Goal: Check status: Check status

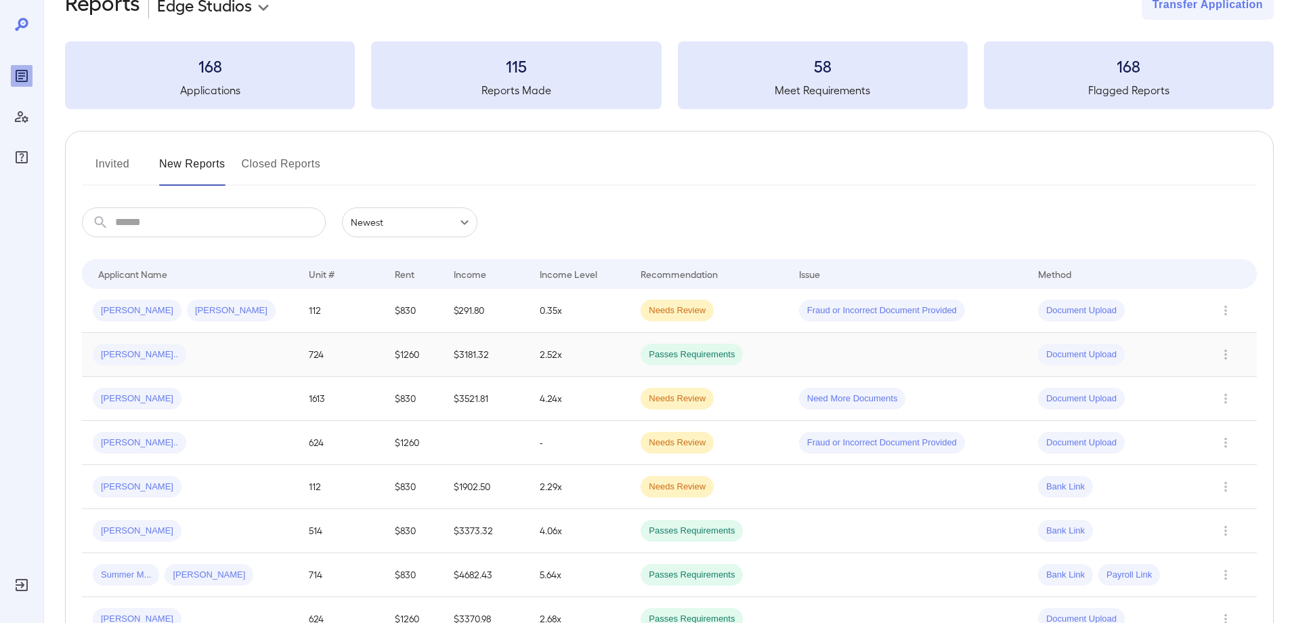
scroll to position [68, 0]
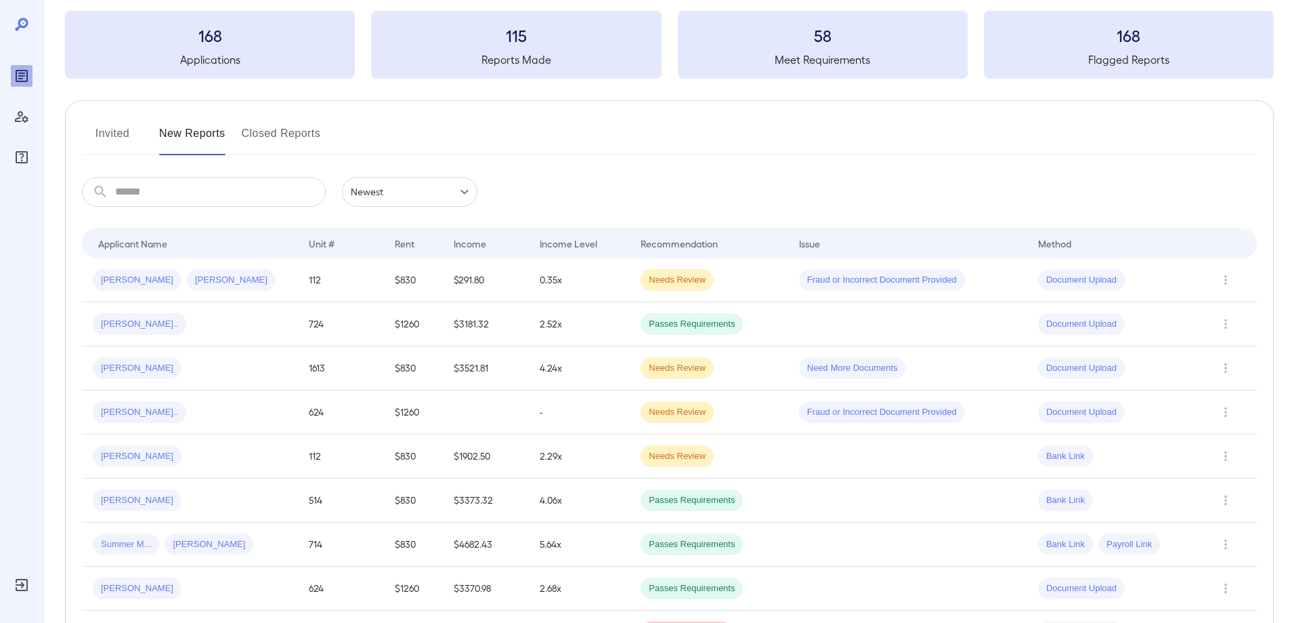
click at [112, 141] on button "Invited" at bounding box center [112, 139] width 61 height 33
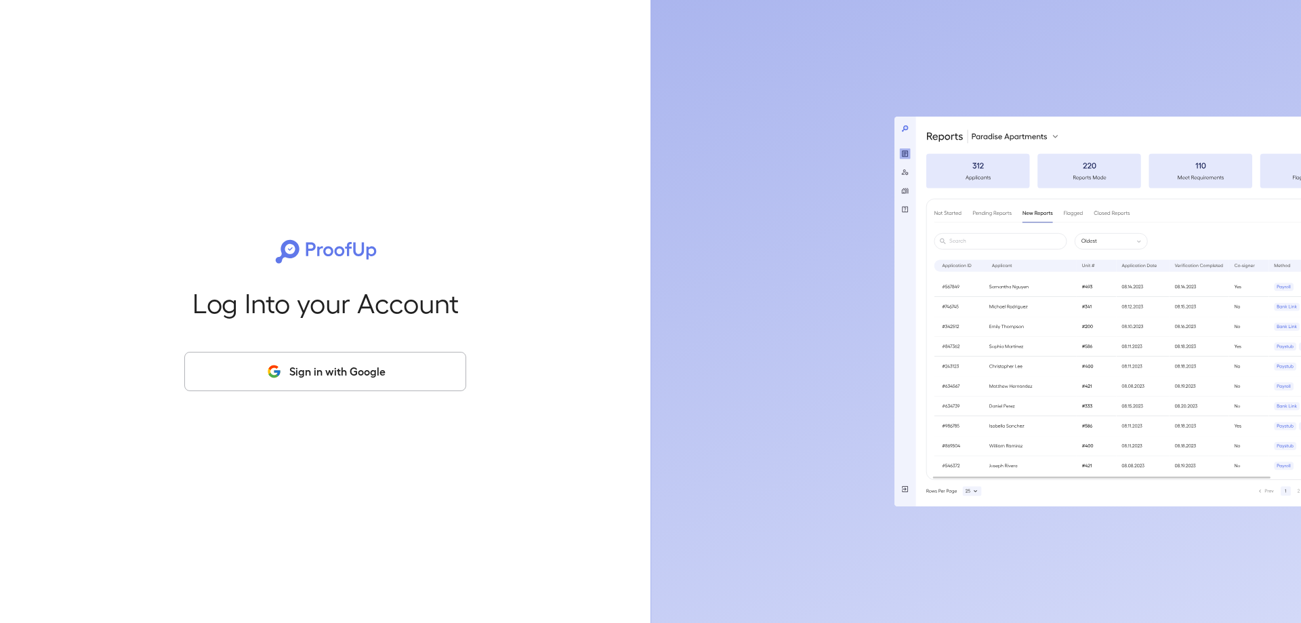
click at [385, 369] on button "Sign in with Google" at bounding box center [325, 371] width 282 height 39
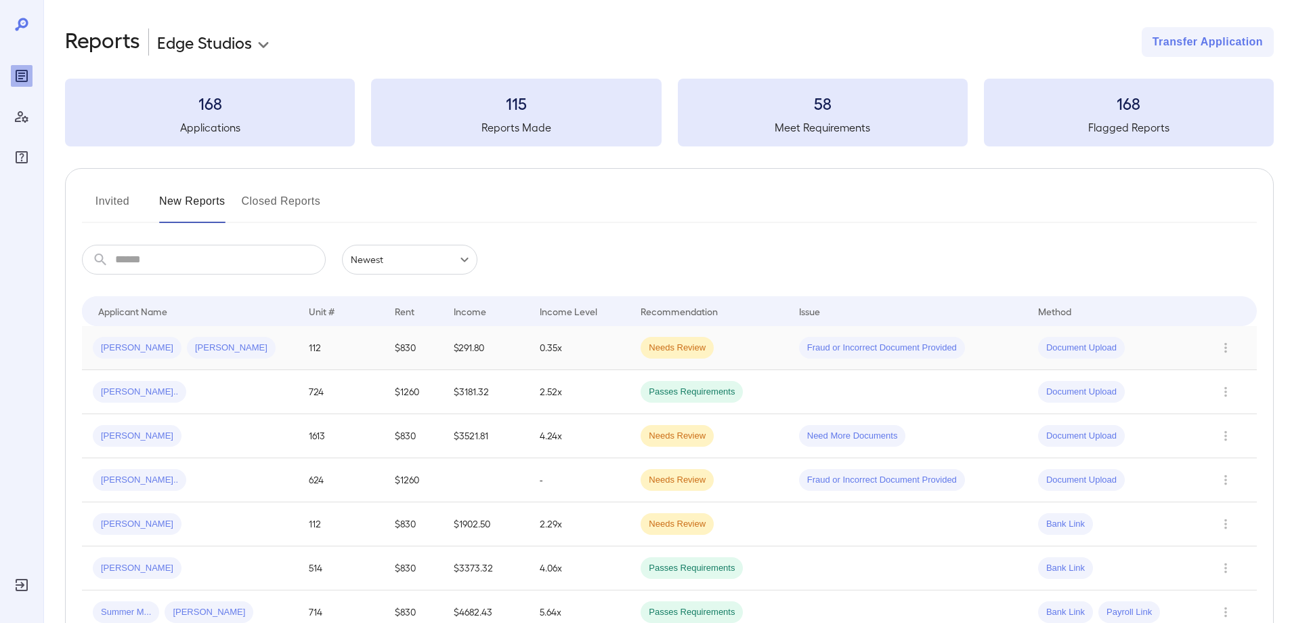
click at [275, 347] on div "[PERSON_NAME] [PERSON_NAME]" at bounding box center [190, 348] width 194 height 22
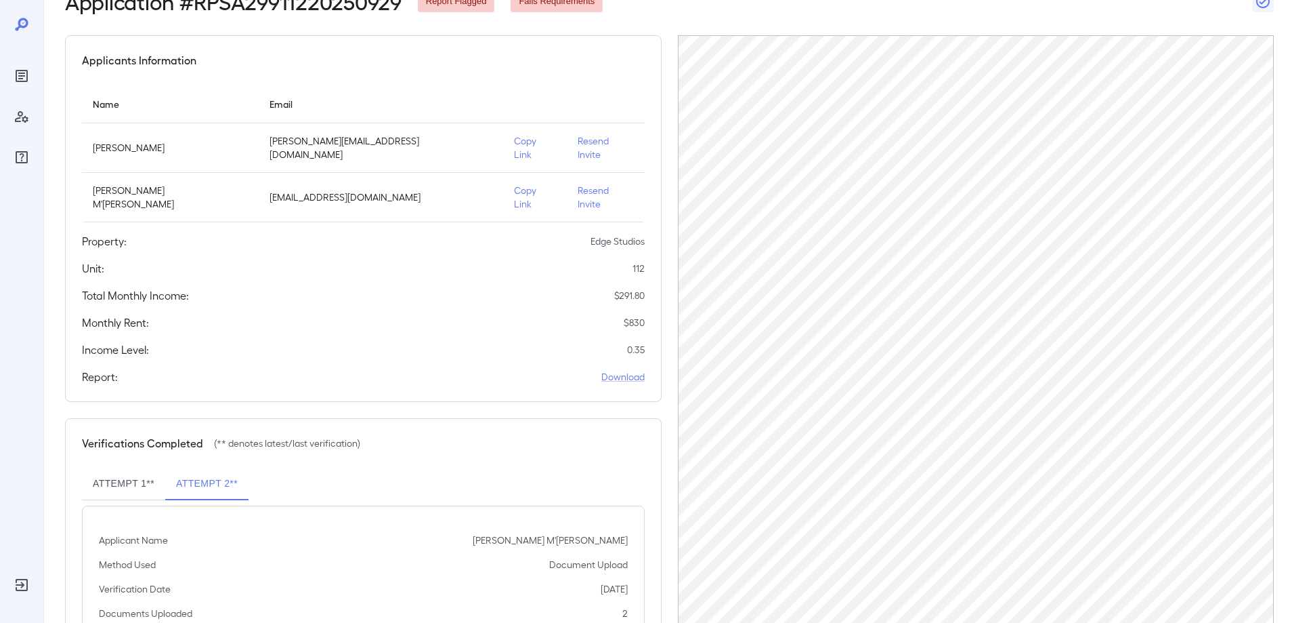
scroll to position [167, 0]
